Goal: Transaction & Acquisition: Purchase product/service

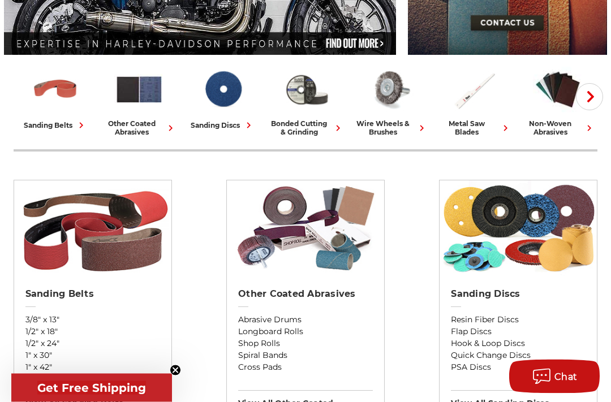
scroll to position [253, 0]
click at [294, 254] on img at bounding box center [305, 228] width 157 height 96
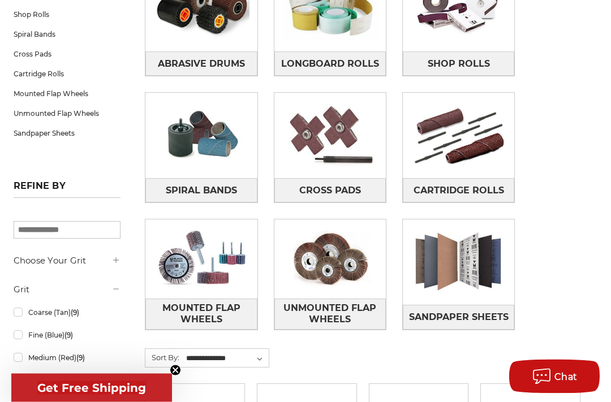
scroll to position [250, 0]
click at [224, 267] on img at bounding box center [200, 258] width 111 height 79
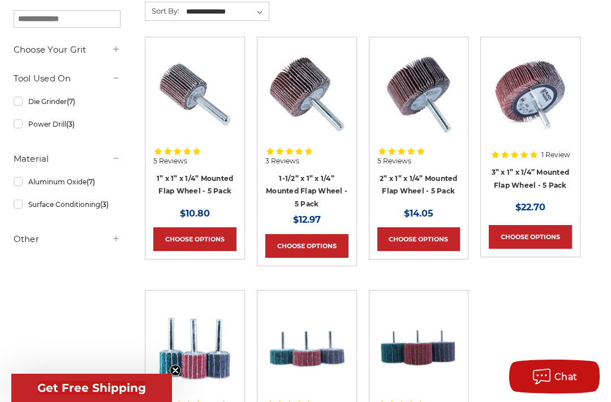
scroll to position [215, 0]
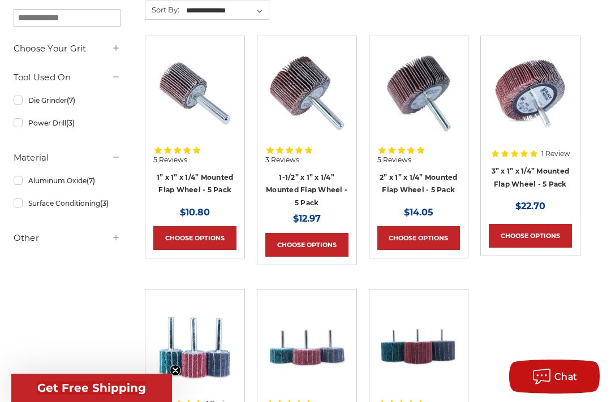
click at [531, 237] on link "Choose Options" at bounding box center [530, 236] width 83 height 24
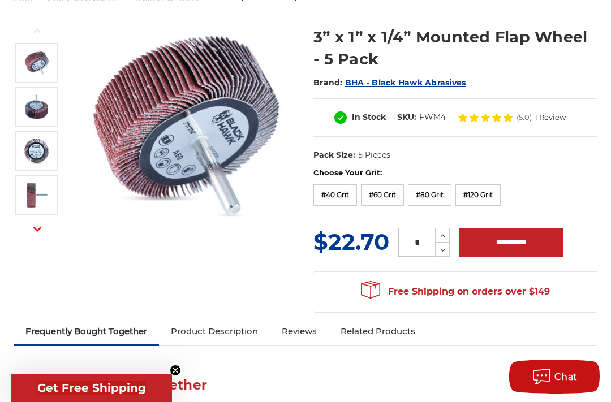
scroll to position [135, 0]
